Goal: Information Seeking & Learning: Learn about a topic

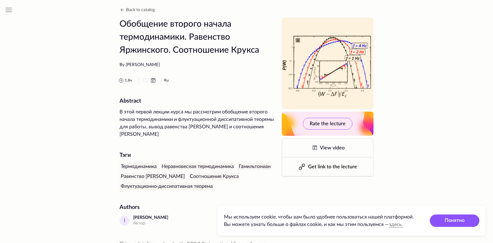
drag, startPoint x: 159, startPoint y: 67, endPoint x: 126, endPoint y: 64, distance: 33.2
click at [126, 64] on div "By [PERSON_NAME]" at bounding box center [196, 65] width 155 height 6
copy div "[PERSON_NAME]"
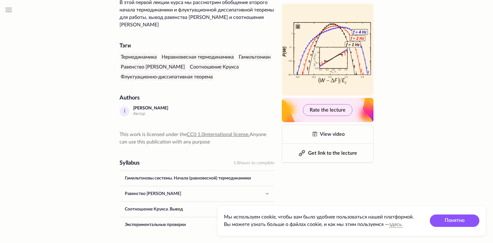
scroll to position [124, 0]
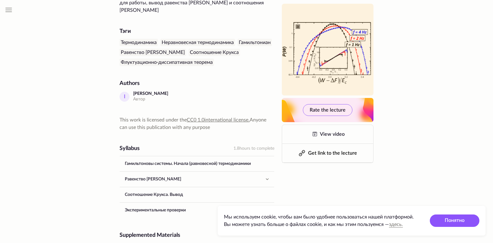
click at [123, 95] on div "I" at bounding box center [124, 97] width 10 height 10
drag, startPoint x: 172, startPoint y: 93, endPoint x: 133, endPoint y: 93, distance: 39.0
click at [133, 93] on div "[PERSON_NAME] Автор" at bounding box center [196, 97] width 155 height 12
copy div "[PERSON_NAME]"
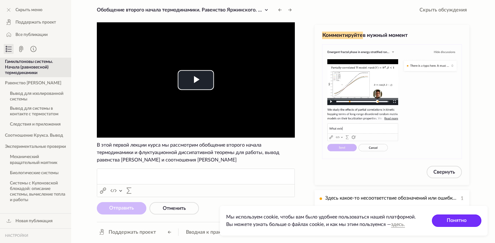
click at [459, 219] on button "Понятно" at bounding box center [457, 220] width 50 height 12
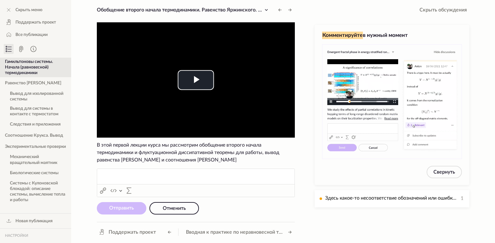
click at [172, 206] on span "Отменить" at bounding box center [174, 207] width 23 height 5
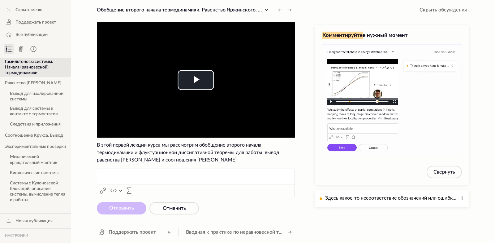
click at [198, 145] on span "В этой первой лекции курса мы рассмотрим обобщение второго начала термодинамики…" at bounding box center [188, 152] width 183 height 20
click at [189, 209] on button "Отменить" at bounding box center [174, 208] width 50 height 12
click at [196, 80] on span "Video Player" at bounding box center [196, 80] width 0 height 0
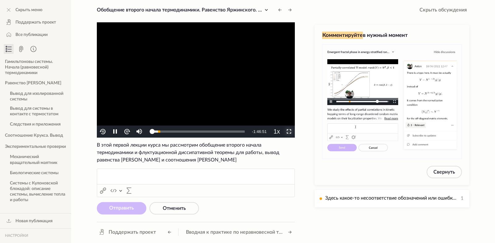
click at [289, 131] on span "Video Player" at bounding box center [289, 131] width 0 height 0
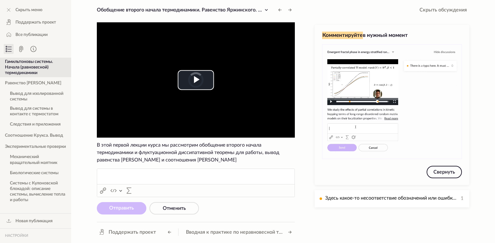
click at [440, 175] on button "Свернуть" at bounding box center [444, 172] width 35 height 12
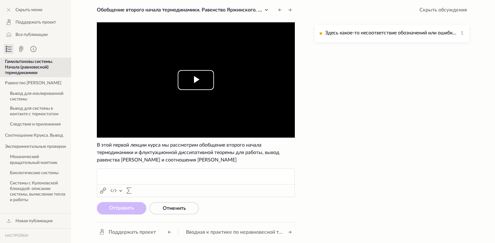
click at [196, 80] on span "Video Player" at bounding box center [196, 80] width 0 height 0
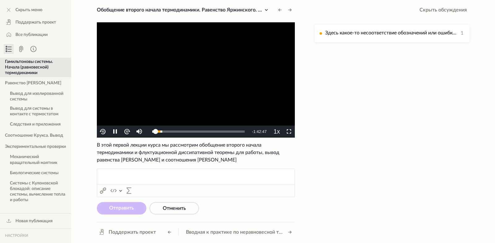
click at [29, 84] on button "Равенство [PERSON_NAME]" at bounding box center [35, 83] width 71 height 10
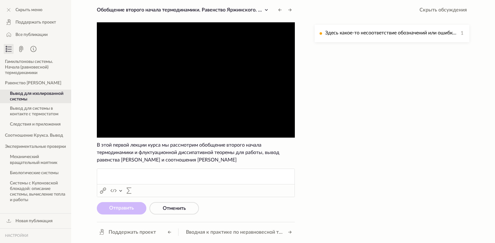
drag, startPoint x: 31, startPoint y: 70, endPoint x: 92, endPoint y: 72, distance: 61.0
click at [92, 72] on div "Скрыть меню Поддержать проект Все публикации Гамильтоновы системы. Начала (равн…" at bounding box center [247, 121] width 495 height 243
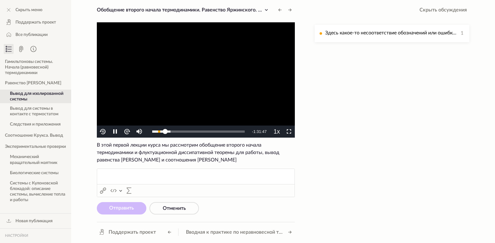
click at [25, 68] on button "Гамильтоновы системы. Начала (равновесной) термодинамики" at bounding box center [35, 67] width 71 height 19
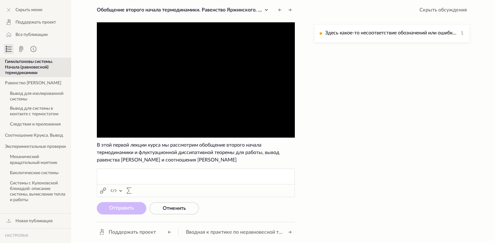
click at [11, 47] on icon at bounding box center [10, 47] width 4 height 0
click at [9, 48] on icon at bounding box center [8, 48] width 7 height 7
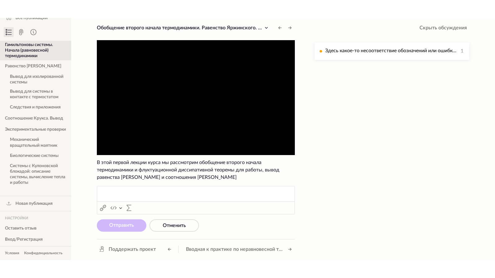
scroll to position [63, 0]
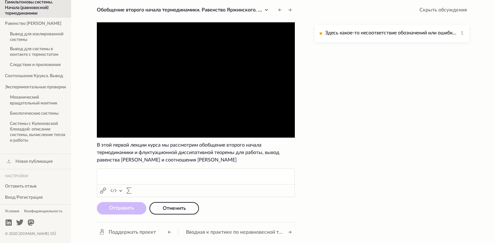
click at [175, 208] on span "Отменить" at bounding box center [174, 207] width 23 height 5
click at [178, 206] on span "Отменить" at bounding box center [174, 207] width 23 height 5
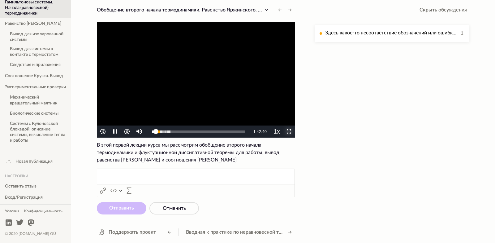
click at [289, 131] on span "Video Player" at bounding box center [289, 131] width 0 height 0
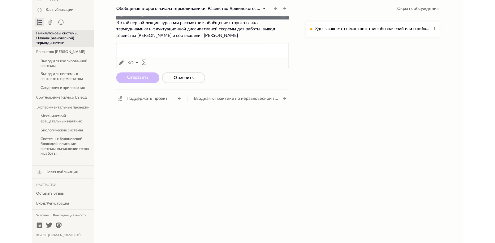
scroll to position [27, 0]
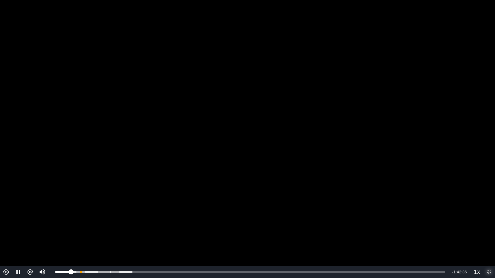
click at [0, 0] on div "0:10:06" at bounding box center [0, 0] width 0 height 0
click at [125, 242] on div "Loaded : 19.74% 0:18:46 0:10:07" at bounding box center [250, 272] width 396 height 12
click at [0, 0] on div "0:21:59" at bounding box center [0, 0] width 0 height 0
click at [430, 242] on div "Loaded : 25.40% 1:42:55 0:22:03" at bounding box center [250, 272] width 390 height 2
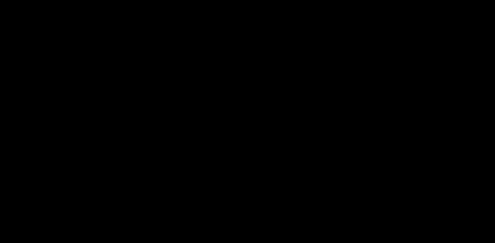
scroll to position [63, 0]
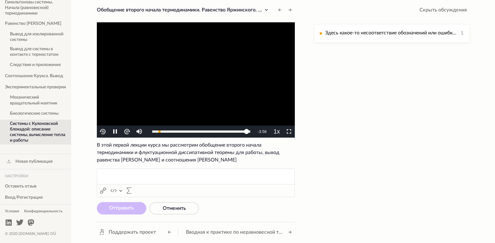
click at [186, 8] on span "Обобщение второго начала термодинамики. Равенство Яржинского. Соотношение Крукса" at bounding box center [202, 9] width 211 height 5
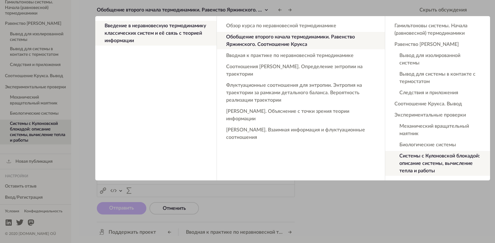
click at [293, 30] on button "Обзор курса по неравновесной термодинамике" at bounding box center [301, 26] width 168 height 10
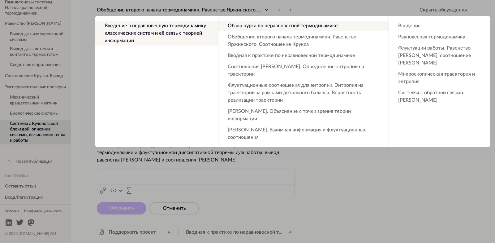
click at [284, 26] on button "Обзор курса по неравновесной термодинамике" at bounding box center [303, 26] width 170 height 10
click at [133, 33] on button "Введение в неравновесную термодинамику классических систем и её связь с теорией…" at bounding box center [156, 33] width 123 height 25
click at [304, 32] on ul "Обзор курса по неравновесной термодинамике Обобщение второго начала термодинами…" at bounding box center [303, 81] width 170 height 121
click at [305, 29] on button "Обзор курса по неравновесной термодинамике" at bounding box center [303, 26] width 170 height 10
click at [307, 26] on button "Обзор курса по неравновесной термодинамике" at bounding box center [303, 26] width 170 height 10
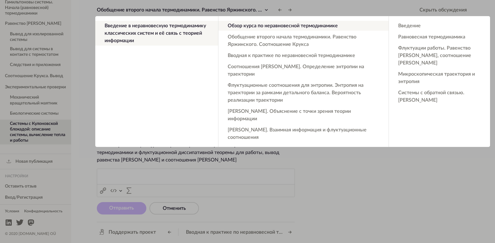
click at [307, 26] on button "Обзор курса по неравновесной термодинамике" at bounding box center [303, 26] width 170 height 10
click at [312, 42] on button "Обобщение второго начала термодинамики. Равенство Яржинского. Соотношение Крукса" at bounding box center [303, 40] width 170 height 17
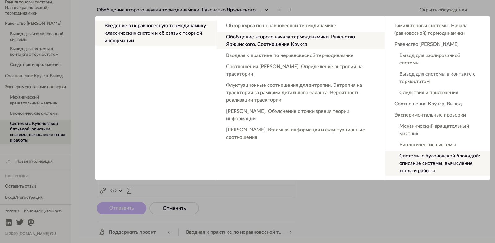
click at [290, 58] on button "Вводная к практике по неравновесной термодинамике" at bounding box center [301, 55] width 168 height 10
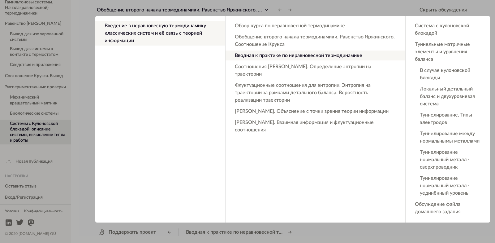
click at [308, 69] on button "Соотношения [PERSON_NAME]. Определение энтропии на траектории" at bounding box center [316, 70] width 180 height 17
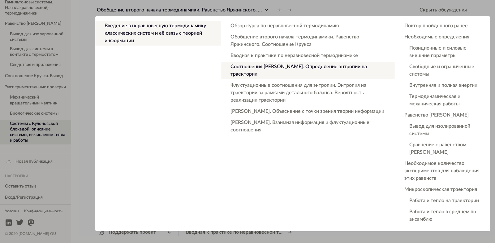
click at [325, 55] on button "Вводная к практике по неравновесной термодинамике" at bounding box center [308, 55] width 174 height 10
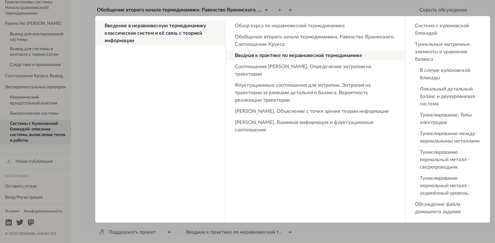
click at [433, 32] on button "Система с кулоновской блокадой" at bounding box center [448, 29] width 84 height 17
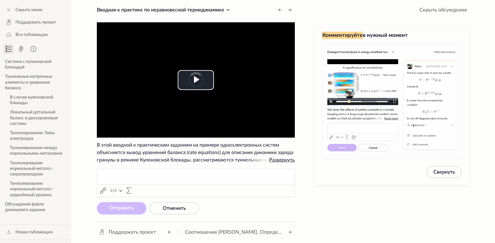
click at [27, 60] on button "Система с кулоновской блокадой" at bounding box center [35, 65] width 71 height 14
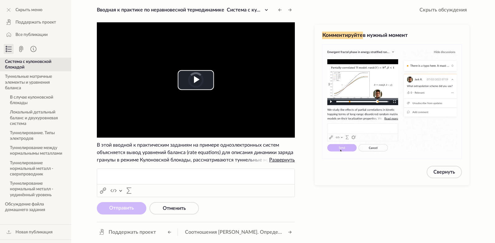
click at [6, 49] on icon at bounding box center [6, 48] width 1 height 1
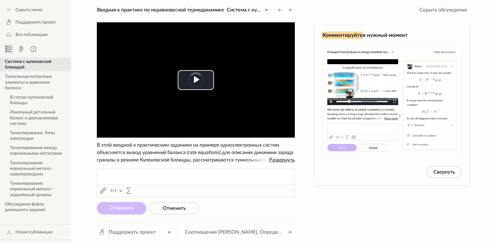
click at [9, 49] on icon at bounding box center [8, 48] width 7 height 7
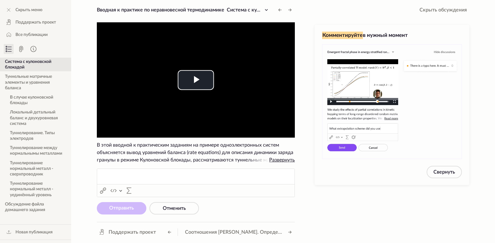
click at [32, 61] on button "Система с кулоновской блокадой" at bounding box center [35, 65] width 71 height 14
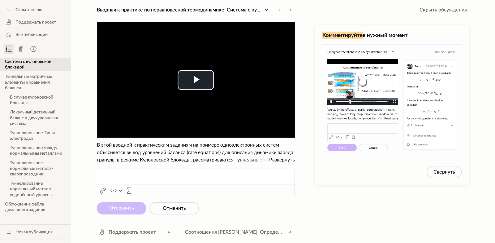
click at [30, 50] on icon at bounding box center [33, 48] width 7 height 7
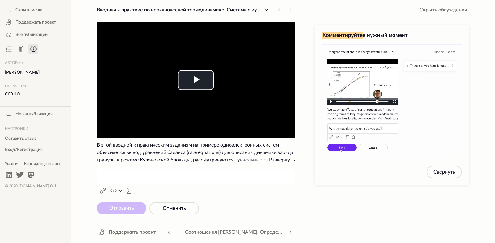
click at [11, 50] on icon at bounding box center [8, 48] width 7 height 7
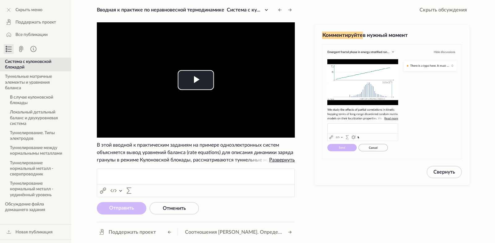
click at [17, 64] on button "Система с кулоновской блокадой" at bounding box center [35, 65] width 71 height 14
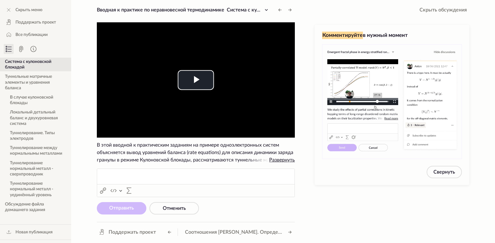
click at [20, 86] on button "Туннельные матричные элементы и уравнения баланса" at bounding box center [35, 81] width 71 height 19
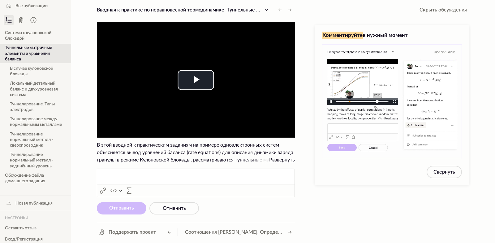
scroll to position [71, 0]
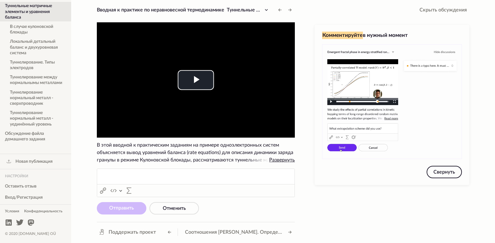
click at [439, 167] on button "Свернуть" at bounding box center [444, 172] width 35 height 12
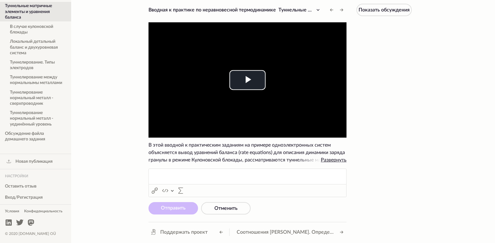
click at [299, 11] on span "Туннельные матричные элементы и уравнения баланса" at bounding box center [342, 9] width 128 height 5
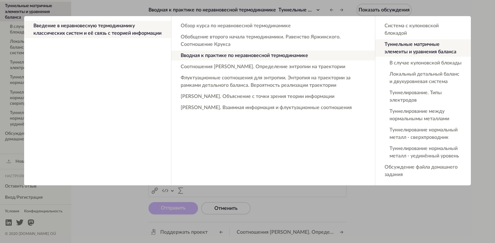
click at [252, 25] on button "Обзор курса по неравновесной термодинамике" at bounding box center [273, 26] width 204 height 10
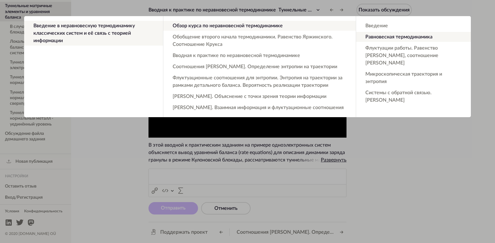
click at [393, 26] on button "Введение" at bounding box center [413, 26] width 115 height 10
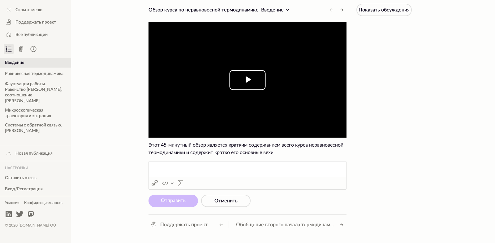
click at [238, 89] on button "Play Video" at bounding box center [248, 80] width 36 height 20
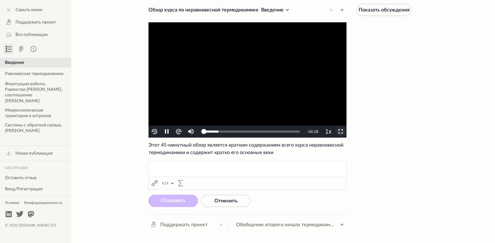
click at [341, 131] on span "Video Player" at bounding box center [341, 131] width 0 height 0
click at [274, 69] on video "To view this video please enable JavaScript, and consider upgrading to a web br…" at bounding box center [248, 79] width 198 height 115
